Goal: Find specific page/section: Find specific page/section

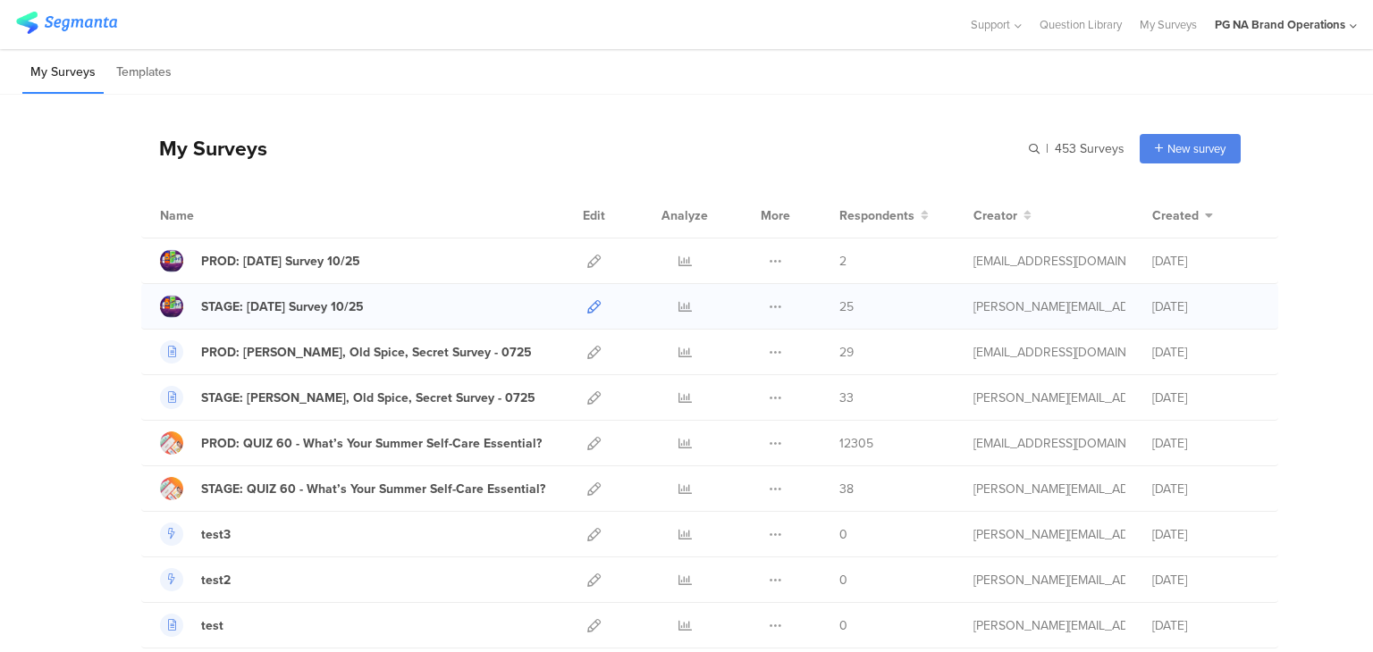
click at [587, 300] on icon at bounding box center [593, 306] width 13 height 13
click at [587, 257] on icon at bounding box center [593, 261] width 13 height 13
click at [239, 260] on div "PROD: [DATE] Survey 10/25" at bounding box center [280, 261] width 159 height 19
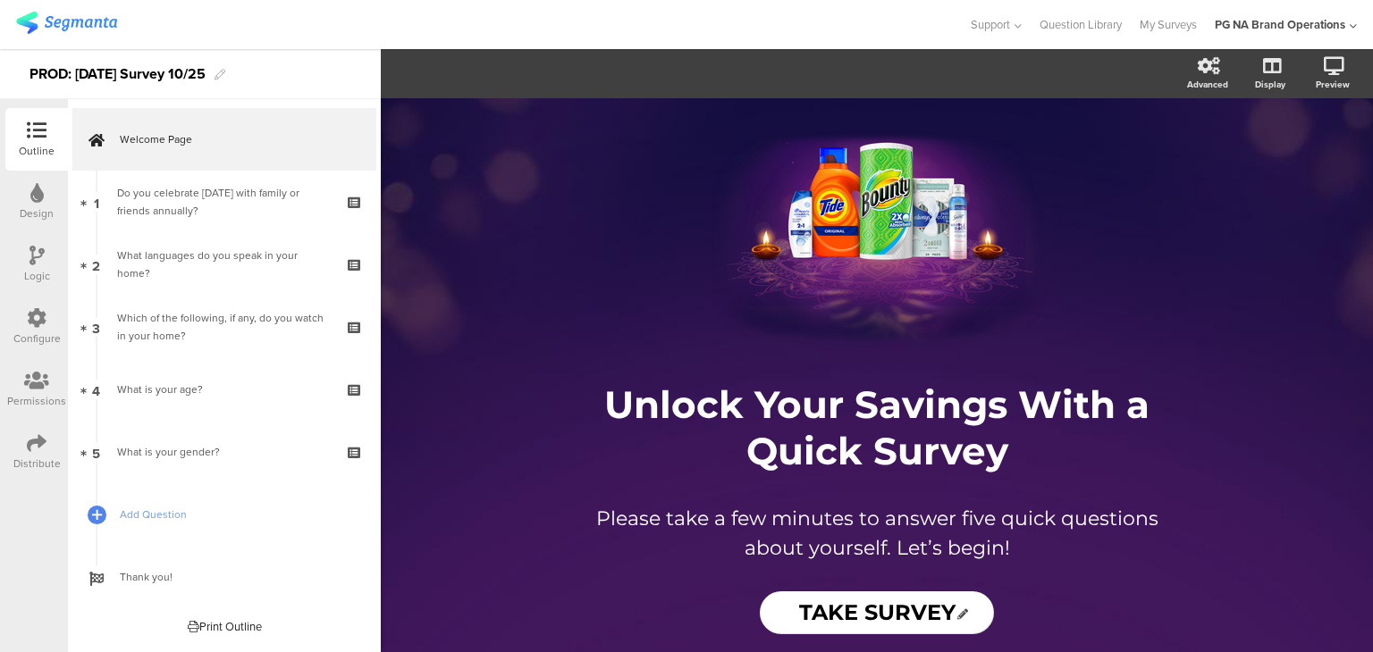
scroll to position [145, 0]
